Goal: Task Accomplishment & Management: Use online tool/utility

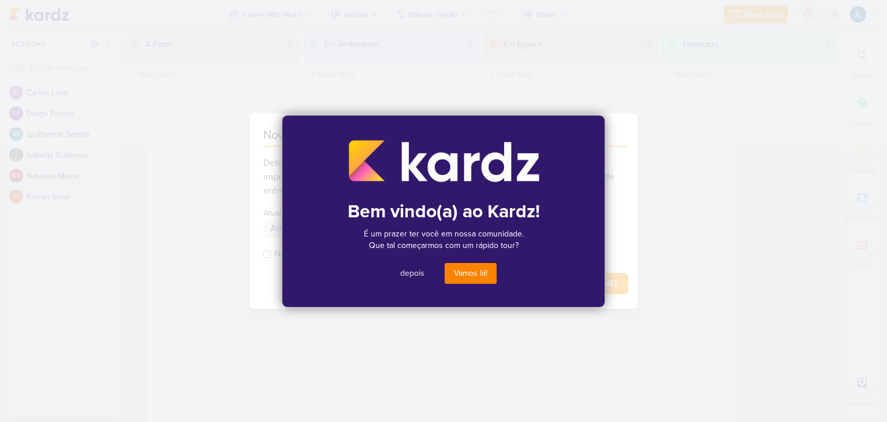
click at [475, 278] on button "Vamos lá!" at bounding box center [471, 273] width 52 height 21
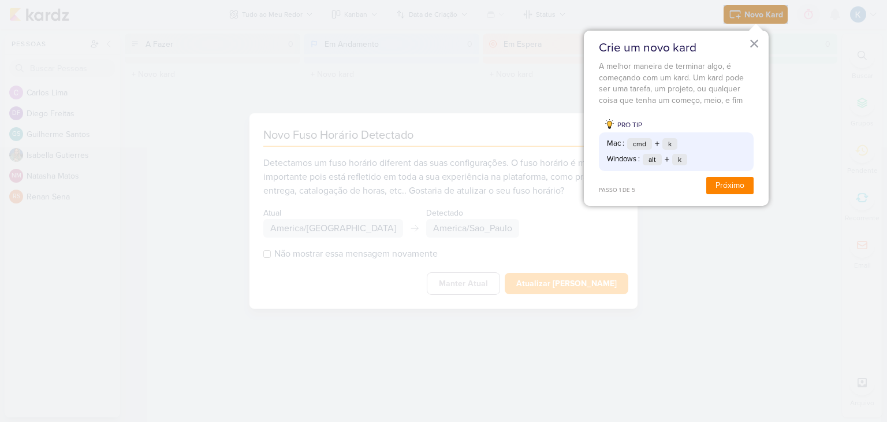
click at [735, 185] on button "Próximo" at bounding box center [729, 185] width 47 height 17
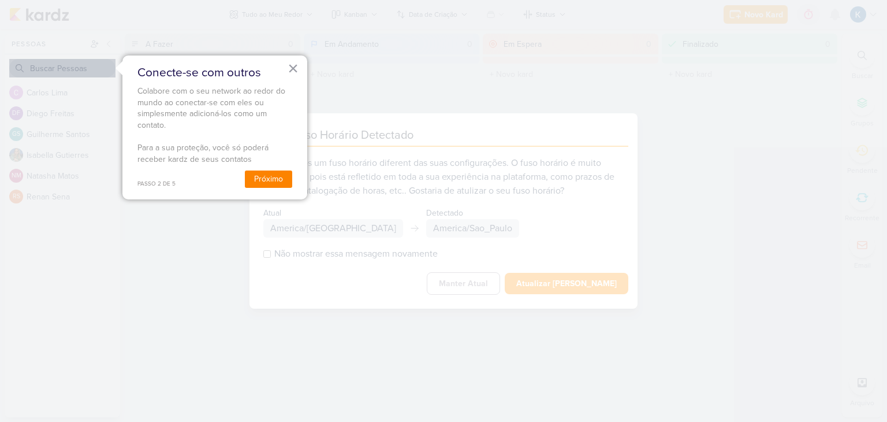
click at [266, 180] on button "Próximo" at bounding box center [268, 178] width 47 height 17
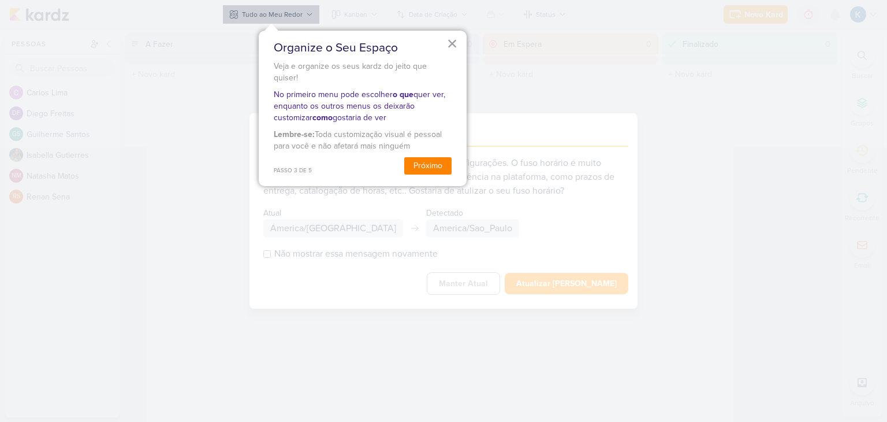
click at [425, 157] on button "Próximo" at bounding box center [427, 165] width 47 height 17
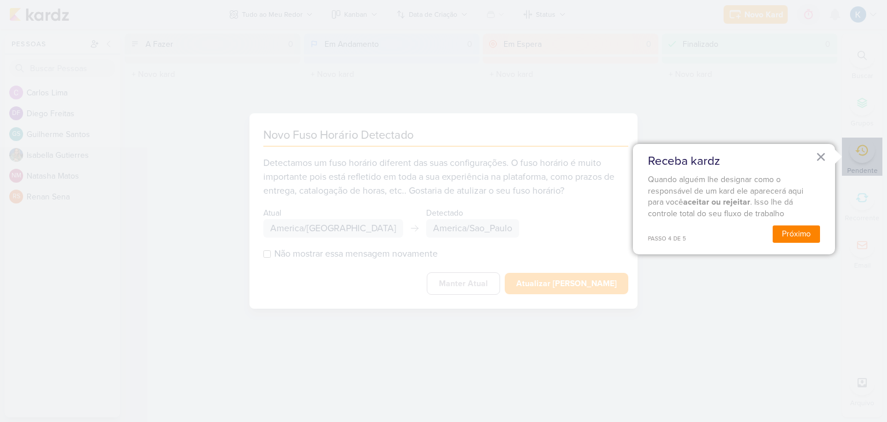
click at [797, 233] on button "Próximo" at bounding box center [796, 233] width 47 height 17
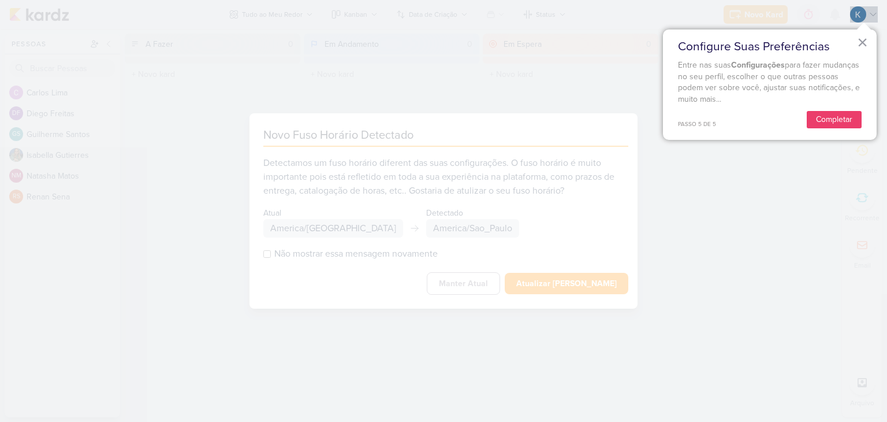
click at [843, 121] on button "Completar" at bounding box center [834, 119] width 55 height 17
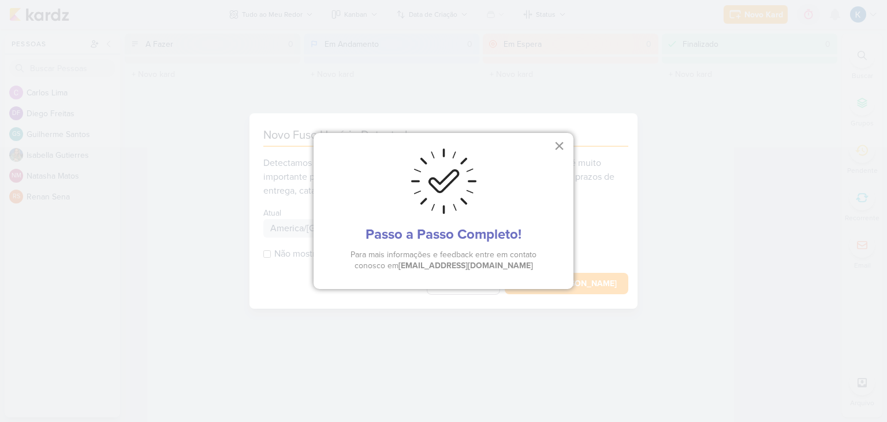
click at [559, 143] on button "×" at bounding box center [559, 145] width 11 height 18
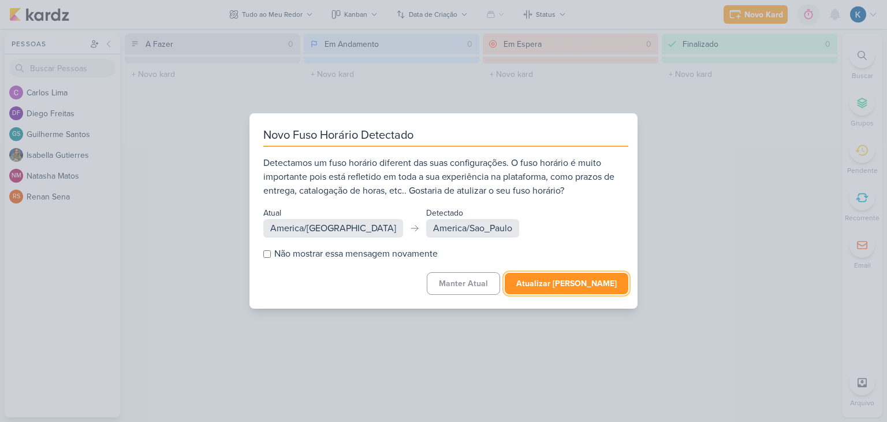
click at [593, 282] on button "Atualizar [PERSON_NAME]" at bounding box center [567, 283] width 124 height 21
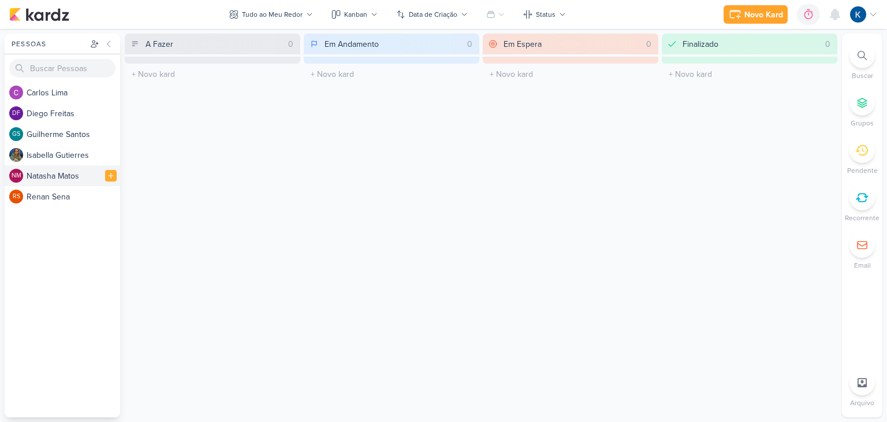
click at [49, 185] on div "NM N a t a s h a M a t o s" at bounding box center [63, 175] width 116 height 21
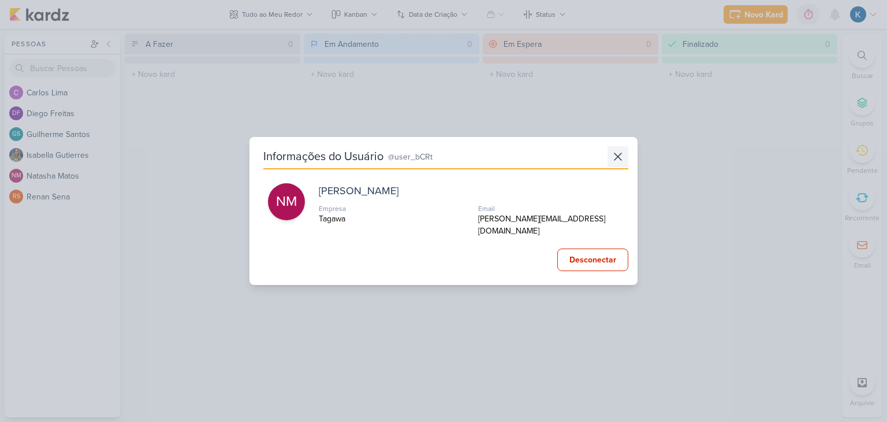
click at [618, 162] on icon at bounding box center [618, 157] width 14 height 14
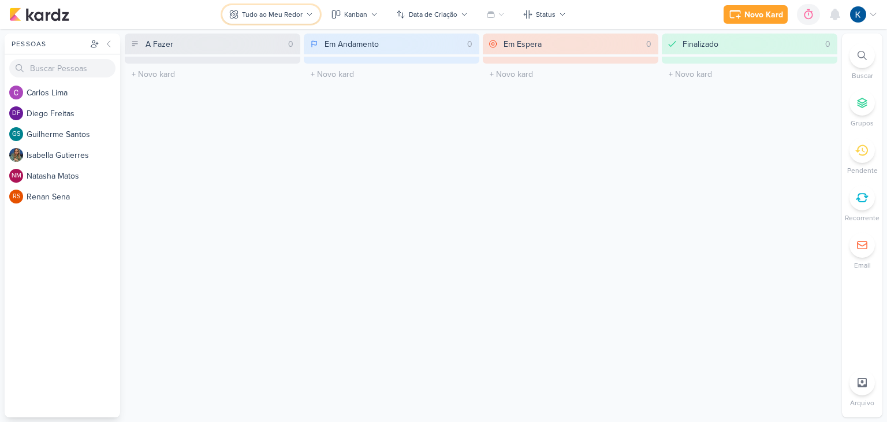
click at [297, 12] on div "Tudo ao Meu Redor" at bounding box center [272, 14] width 61 height 10
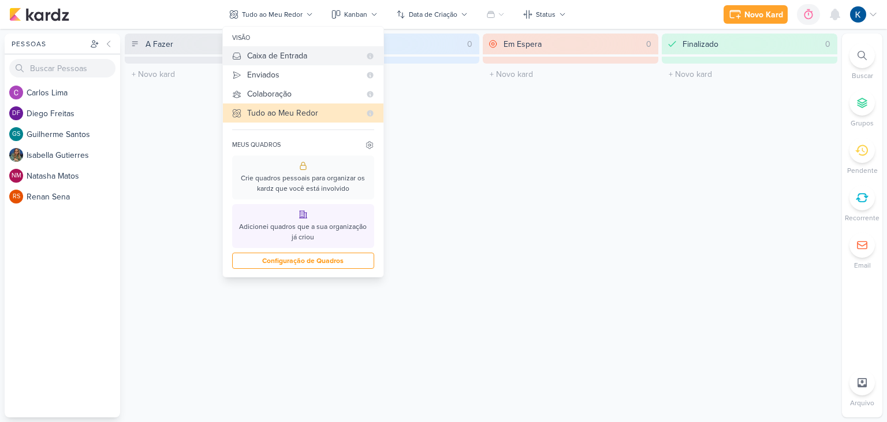
click at [320, 59] on div "Caixa de Entrada" at bounding box center [303, 56] width 113 height 12
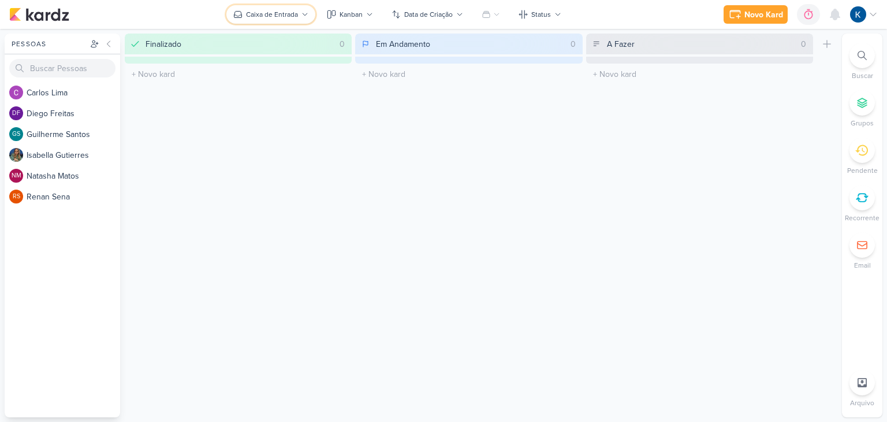
click at [292, 10] on div "Caixa de Entrada" at bounding box center [272, 14] width 52 height 10
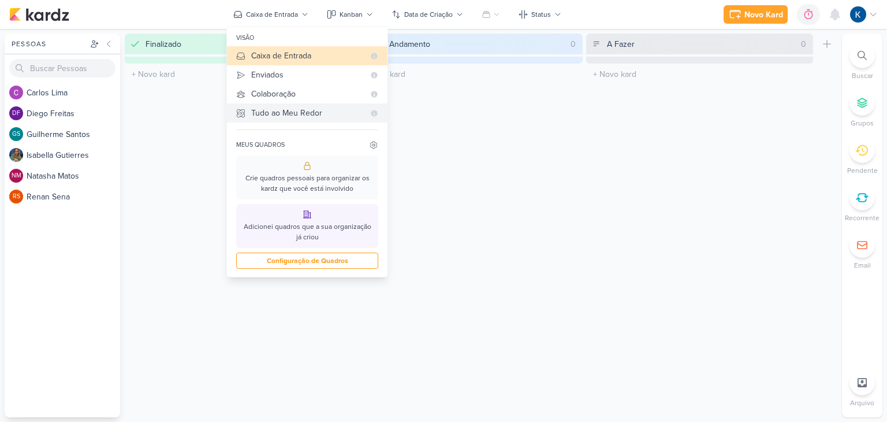
click at [294, 107] on div "Tudo ao Meu Redor" at bounding box center [307, 113] width 113 height 12
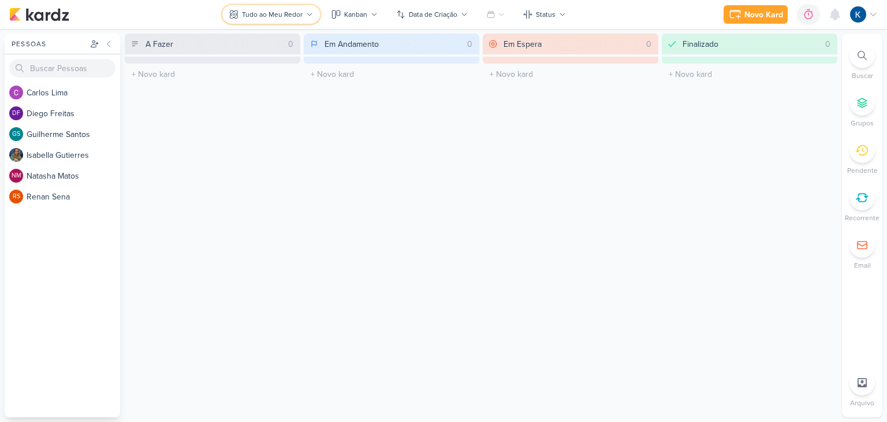
click at [297, 17] on div "Tudo ao Meu Redor" at bounding box center [272, 14] width 61 height 10
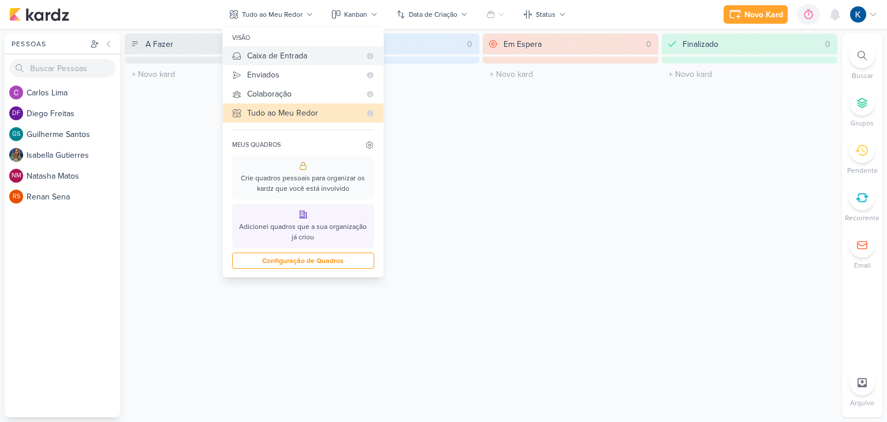
click at [287, 55] on div "Caixa de Entrada" at bounding box center [303, 56] width 113 height 12
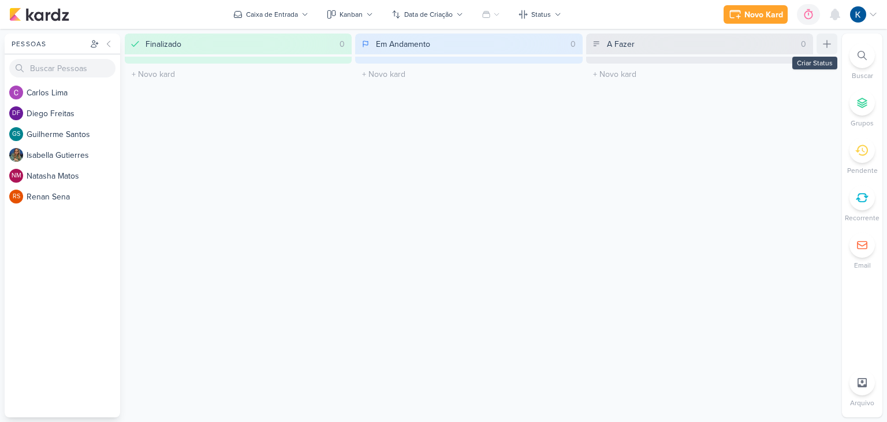
click at [830, 48] on icon at bounding box center [827, 44] width 12 height 12
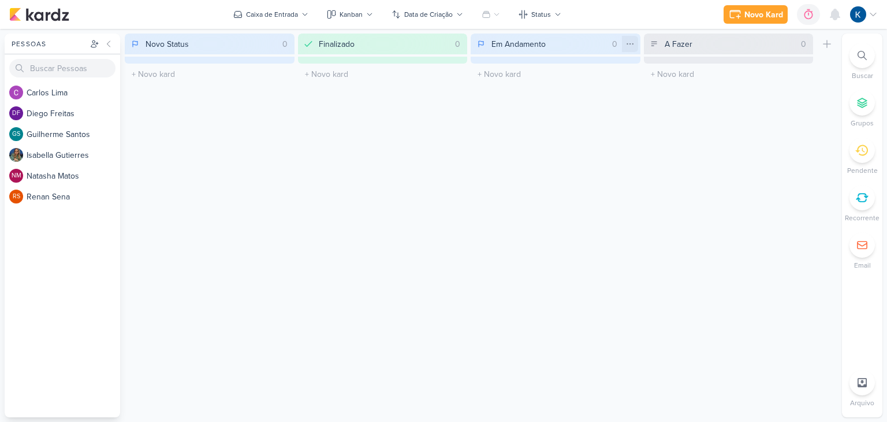
click at [629, 44] on icon at bounding box center [630, 43] width 9 height 9
click at [446, 160] on div "Finalizado 0 Mover Para Esquerda Mover Para Direita Deletar O título do kard de…" at bounding box center [383, 226] width 170 height 384
click at [231, 42] on input "Novo Status" at bounding box center [202, 44] width 118 height 16
click at [281, 17] on div "Caixa de Entrada" at bounding box center [272, 14] width 52 height 10
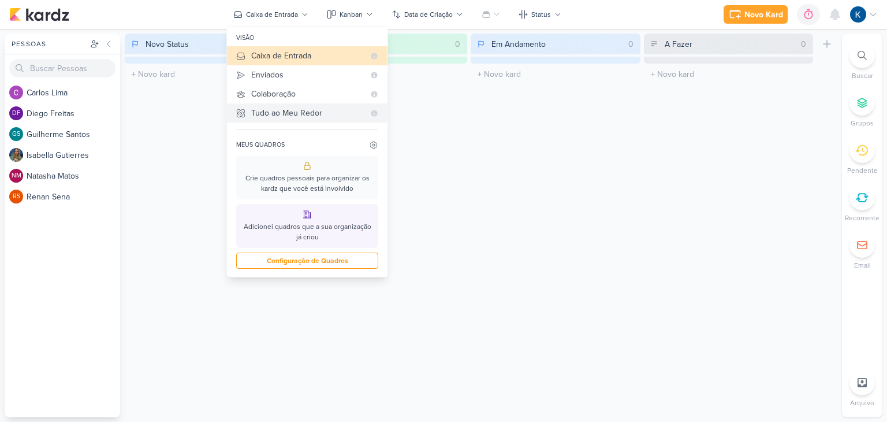
click at [310, 109] on div "Tudo ao Meu Redor" at bounding box center [307, 113] width 113 height 12
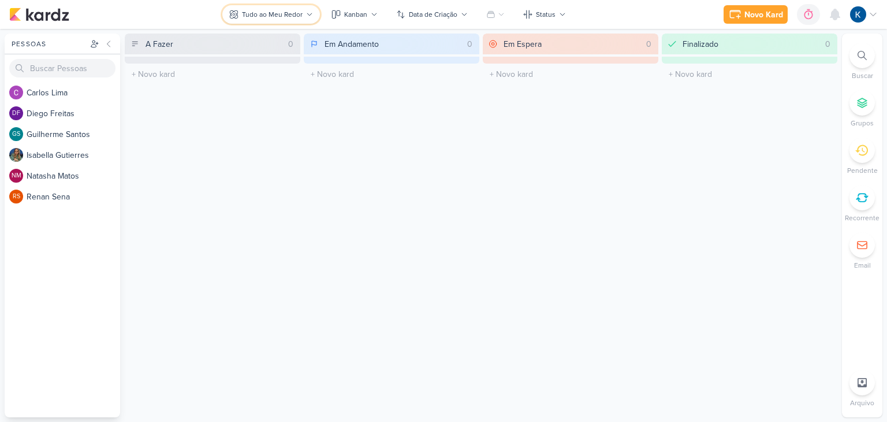
click at [295, 13] on div "Tudo ao Meu Redor" at bounding box center [272, 14] width 61 height 10
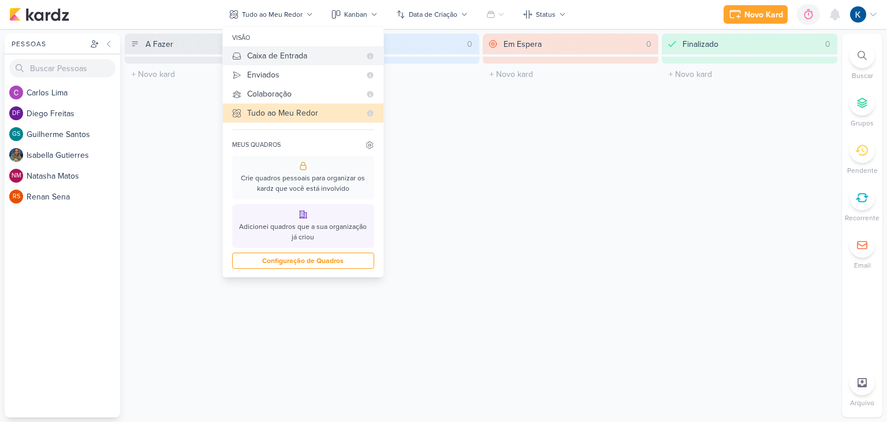
click at [289, 55] on div "Caixa de Entrada" at bounding box center [303, 56] width 113 height 12
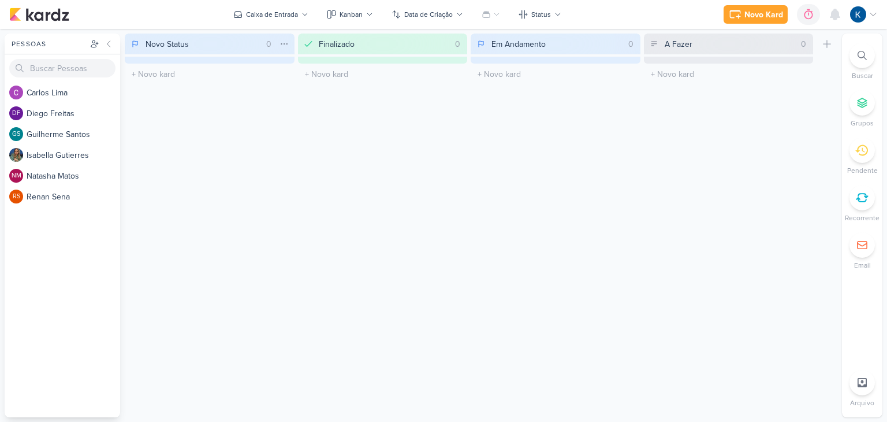
click at [191, 44] on input "Novo Status" at bounding box center [202, 44] width 118 height 16
drag, startPoint x: 191, startPoint y: 44, endPoint x: 107, endPoint y: 31, distance: 84.8
click at [109, 34] on div "Pessoas Pessoas C a r l o s L i m a DF D i e g o F r e i t a s GS G u i l h e r…" at bounding box center [443, 226] width 887 height 384
type input "Em Espera"
click at [287, 47] on icon at bounding box center [284, 43] width 9 height 9
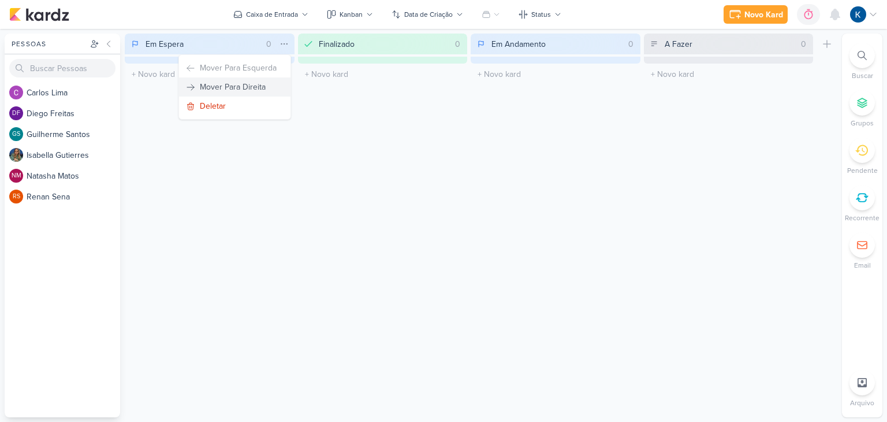
click at [261, 85] on div "Mover Para Direita" at bounding box center [233, 87] width 66 height 12
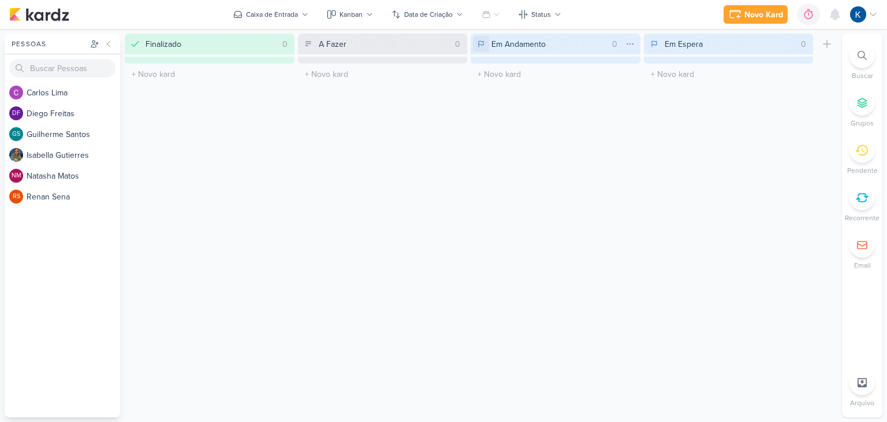
click at [483, 44] on icon at bounding box center [481, 43] width 5 height 4
click at [485, 108] on icon at bounding box center [485, 104] width 9 height 9
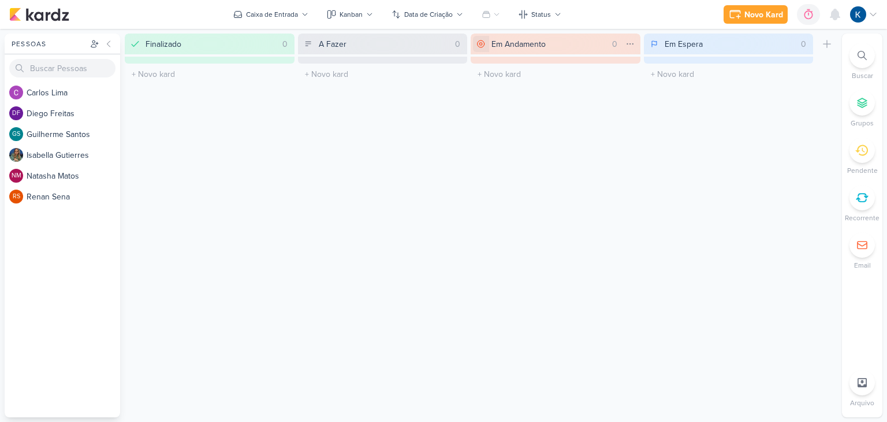
click at [483, 44] on icon at bounding box center [481, 43] width 9 height 9
click at [483, 83] on icon at bounding box center [485, 85] width 7 height 9
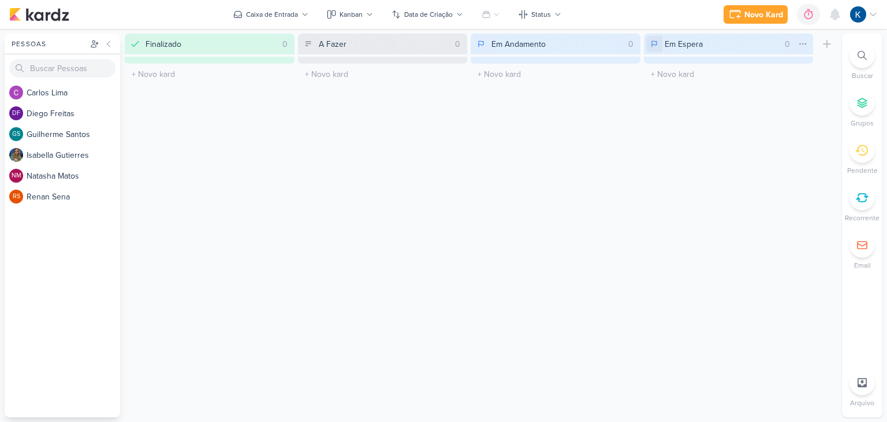
click at [651, 46] on icon at bounding box center [654, 43] width 7 height 9
click at [662, 104] on icon at bounding box center [658, 104] width 9 height 9
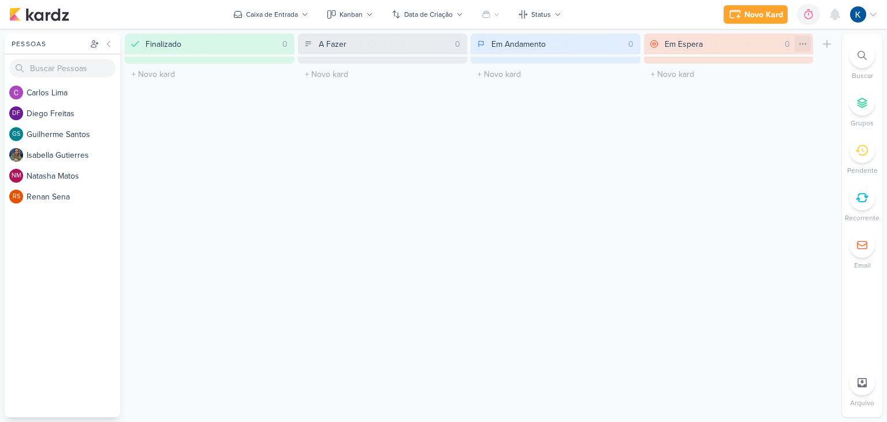
click at [806, 45] on icon at bounding box center [802, 43] width 9 height 9
click at [742, 66] on div "Mover Para Esquerda" at bounding box center [757, 68] width 77 height 12
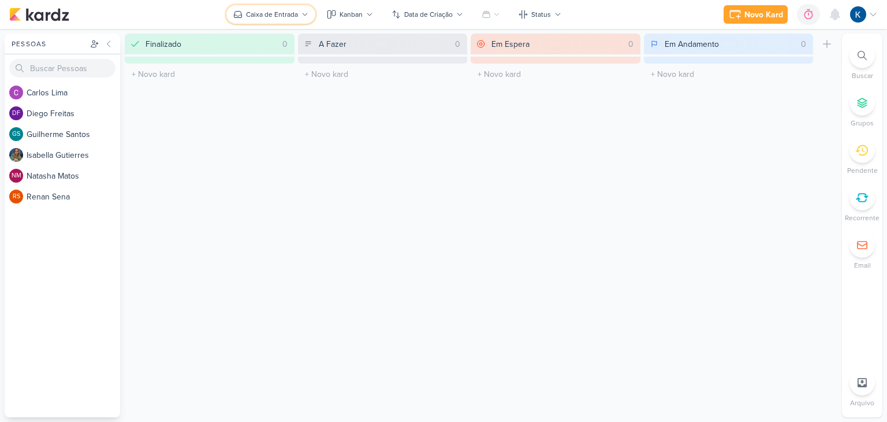
click at [297, 19] on div "Caixa de Entrada" at bounding box center [272, 14] width 52 height 10
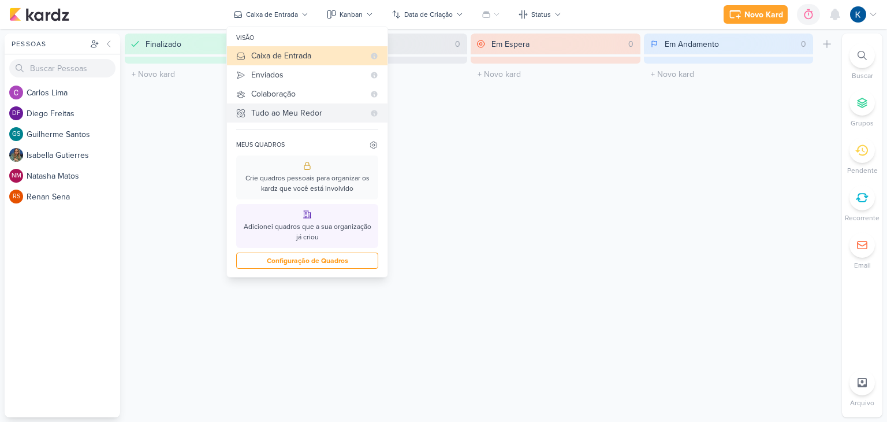
click at [303, 110] on div "Tudo ao Meu Redor" at bounding box center [307, 113] width 113 height 12
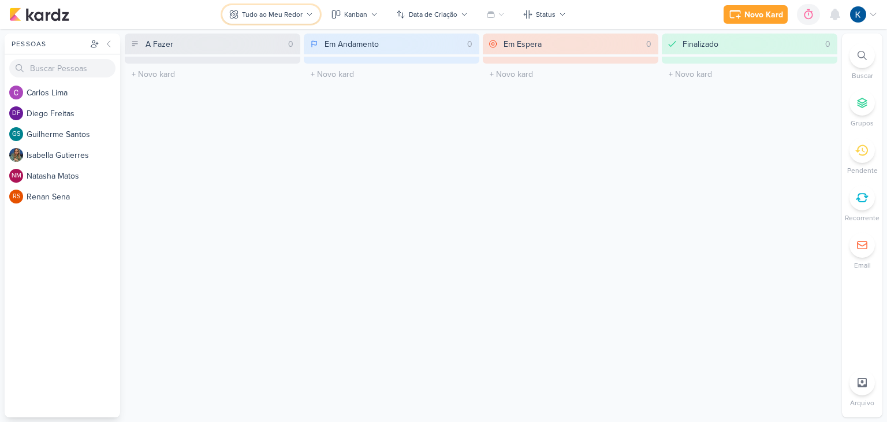
click at [292, 8] on button "Tudo ao Meu Redor" at bounding box center [271, 14] width 98 height 18
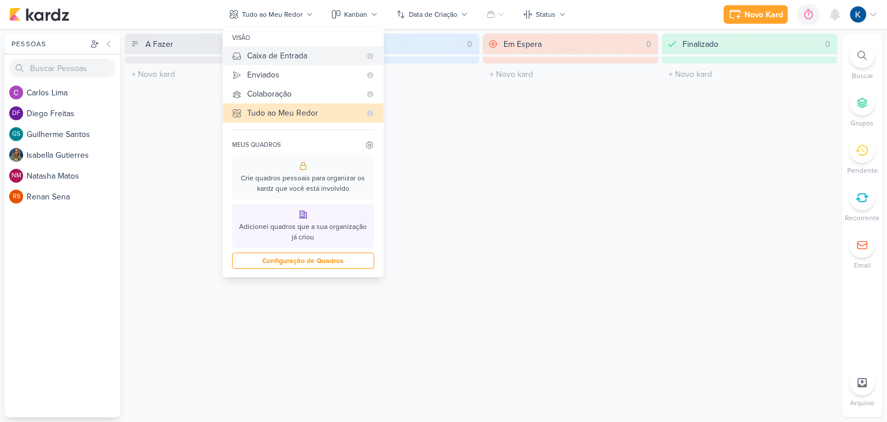
click at [301, 56] on div "Caixa de Entrada" at bounding box center [303, 56] width 113 height 12
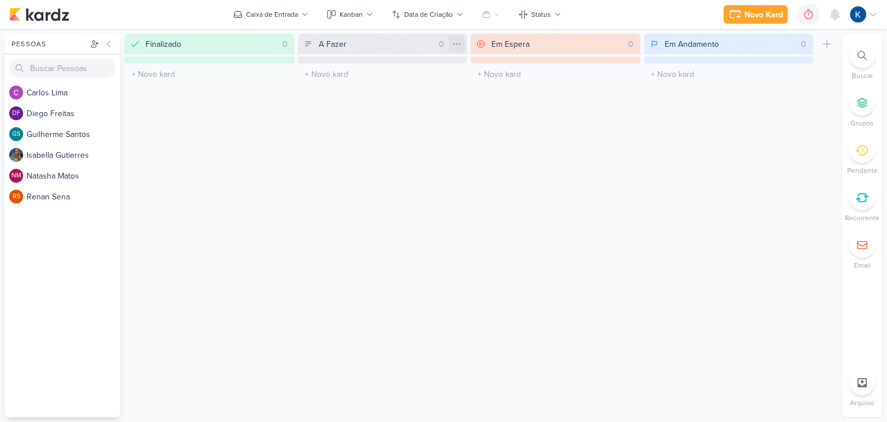
click at [453, 44] on icon at bounding box center [456, 43] width 9 height 9
click at [435, 68] on div "Mover Para Esquerda" at bounding box center [411, 68] width 77 height 12
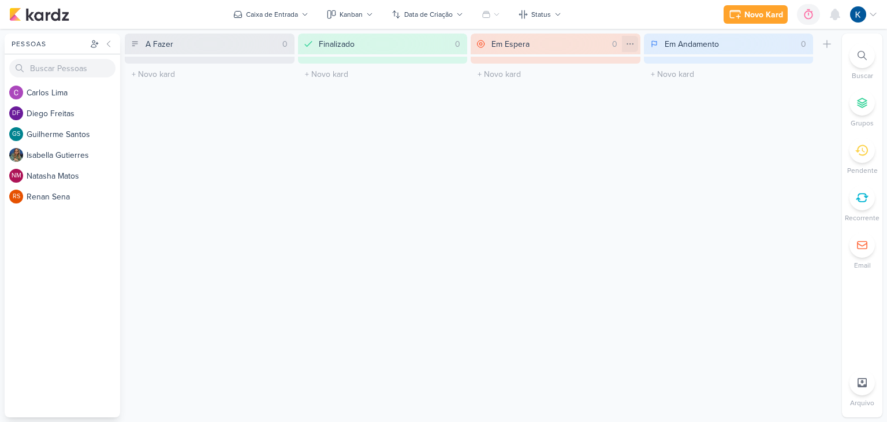
click at [631, 40] on icon at bounding box center [630, 43] width 9 height 9
click at [612, 66] on div "Mover Para Esquerda" at bounding box center [584, 68] width 77 height 12
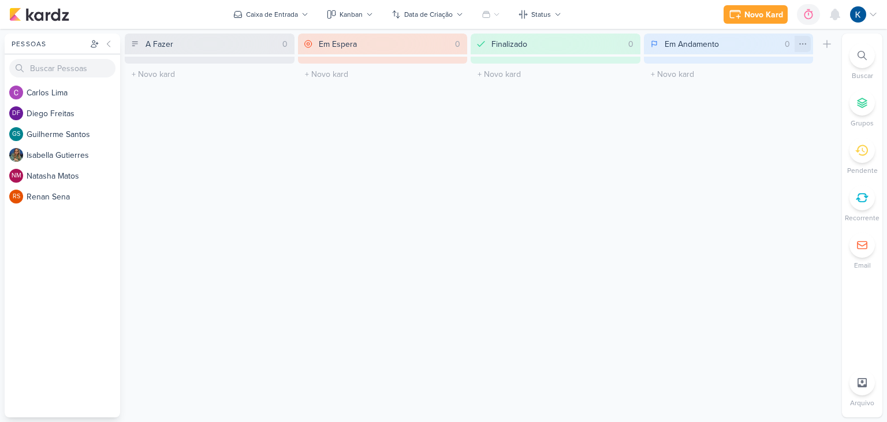
click at [803, 41] on icon at bounding box center [802, 43] width 9 height 9
click at [768, 69] on div "Mover Para Esquerda" at bounding box center [757, 68] width 77 height 12
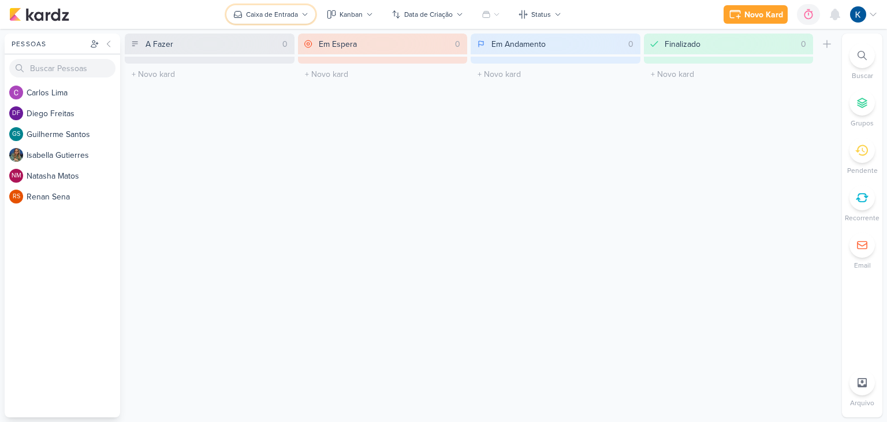
click at [284, 17] on div "Caixa de Entrada" at bounding box center [272, 14] width 52 height 10
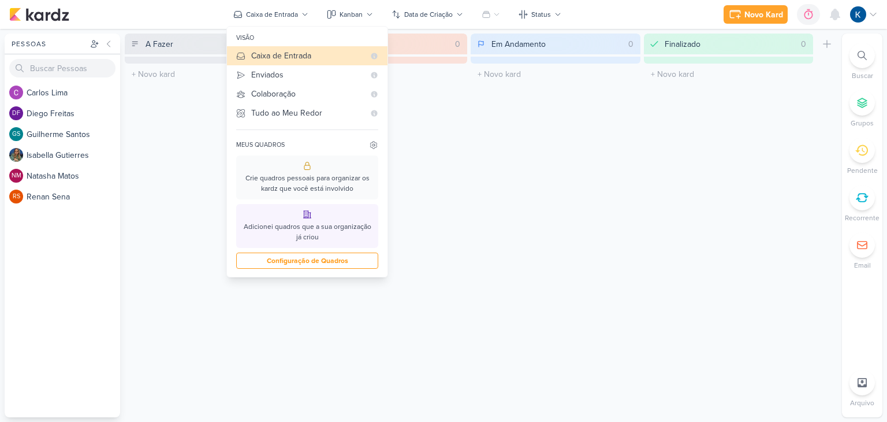
click at [478, 134] on div "Em Andamento 0 Mover Para Esquerda Mover Para Direita Deletar O título do kard …" at bounding box center [556, 226] width 170 height 384
